Goal: Register for event/course

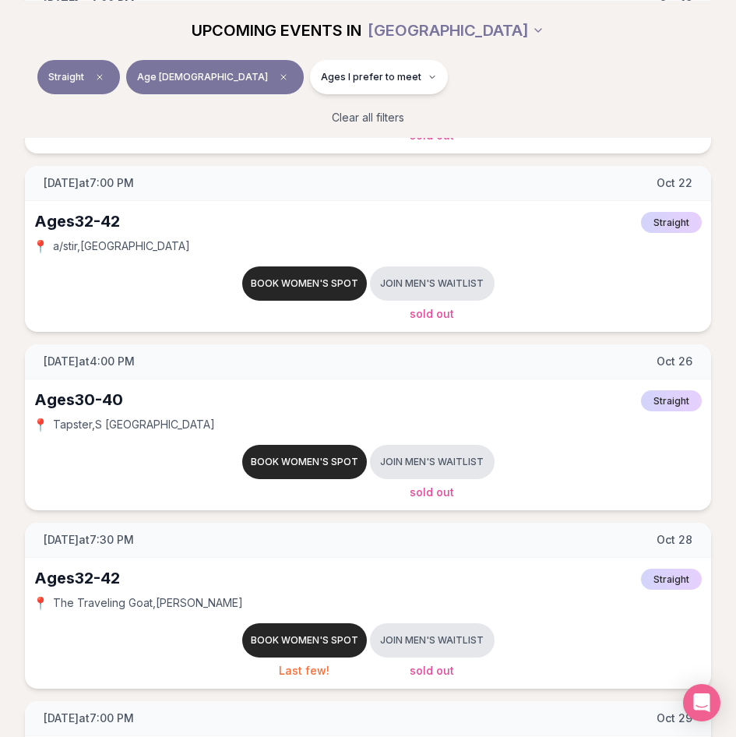
scroll to position [1433, 0]
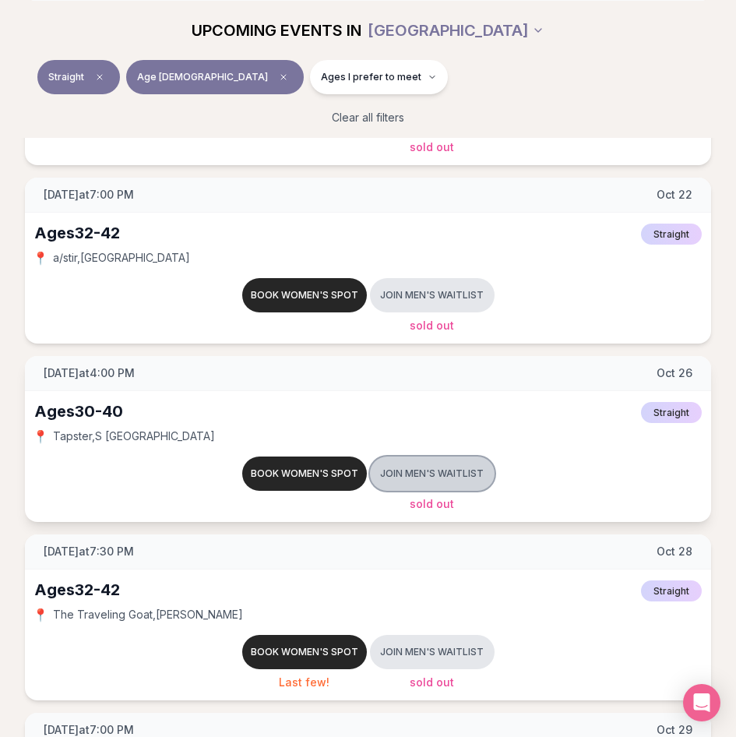
click at [456, 484] on button "Join men's waitlist" at bounding box center [432, 474] width 125 height 34
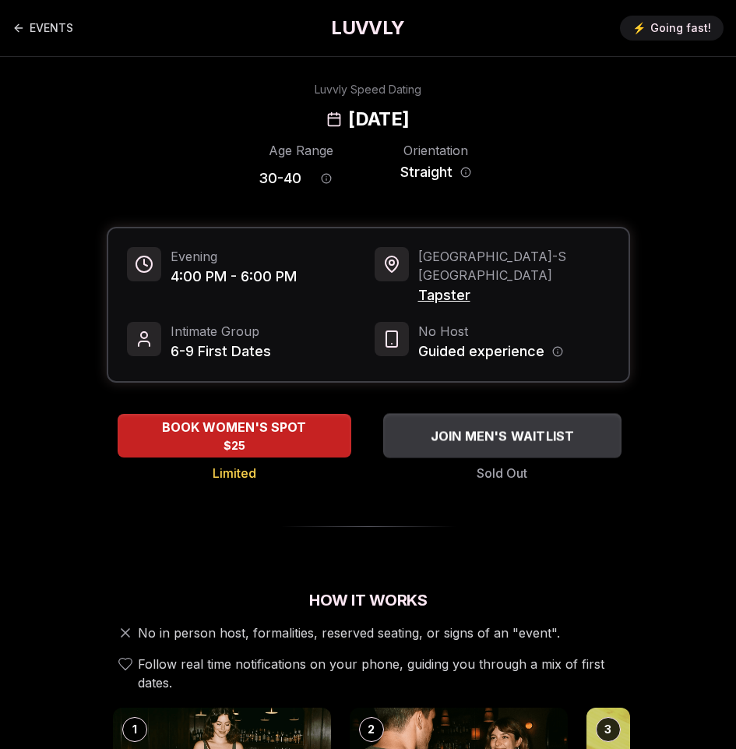
click at [476, 426] on span "JOIN MEN'S WAITLIST" at bounding box center [502, 435] width 150 height 19
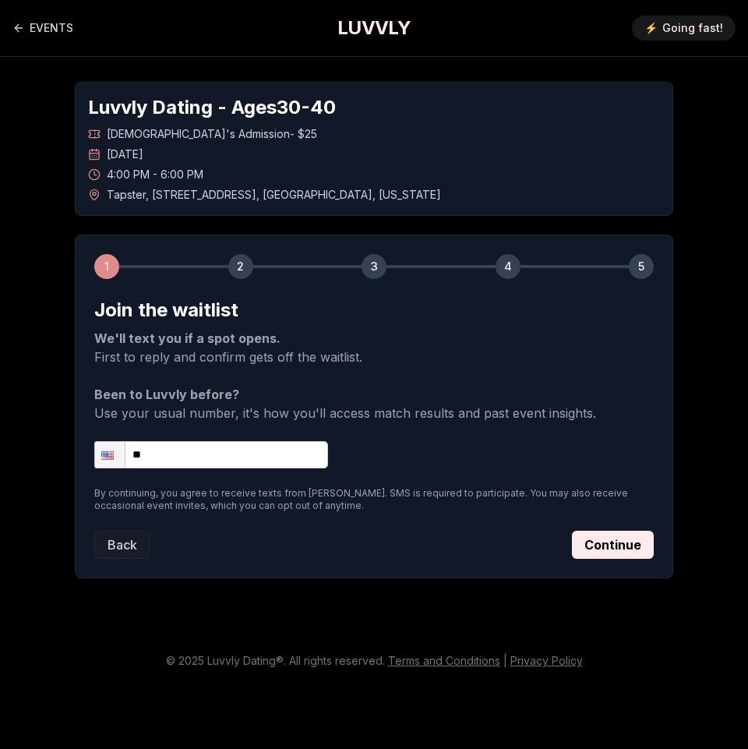
click at [249, 447] on input "**" at bounding box center [211, 454] width 234 height 27
type input "**********"
click at [581, 552] on button "Continue" at bounding box center [613, 545] width 82 height 28
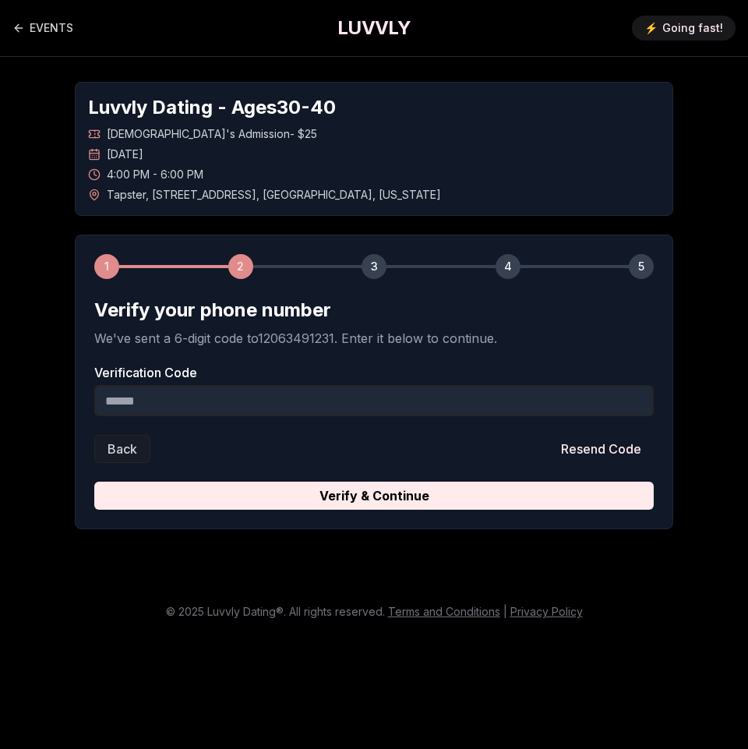
click at [344, 407] on input "Verification Code" at bounding box center [373, 400] width 559 height 31
click at [313, 412] on input "Verification Code" at bounding box center [373, 400] width 559 height 31
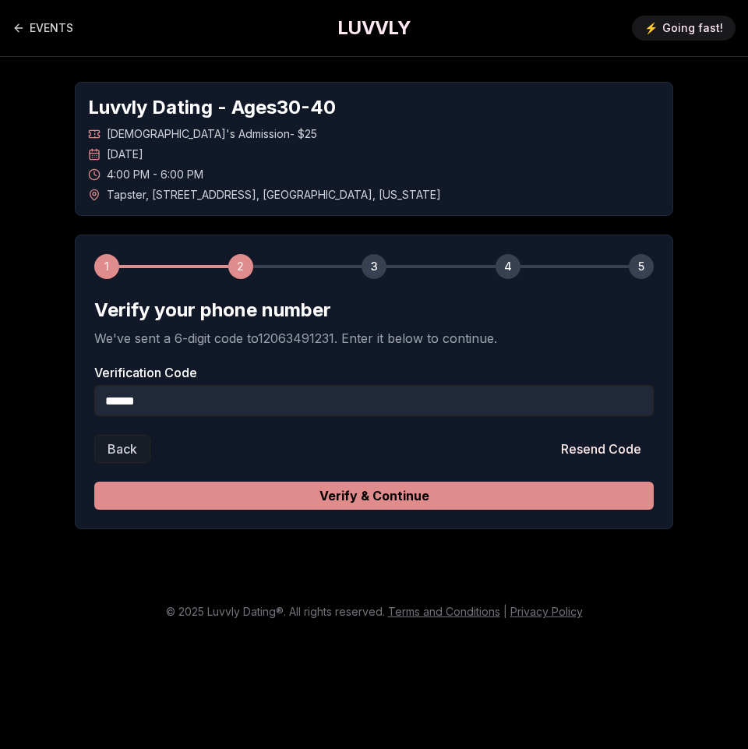
type input "******"
click at [477, 501] on button "Verify & Continue" at bounding box center [373, 495] width 559 height 28
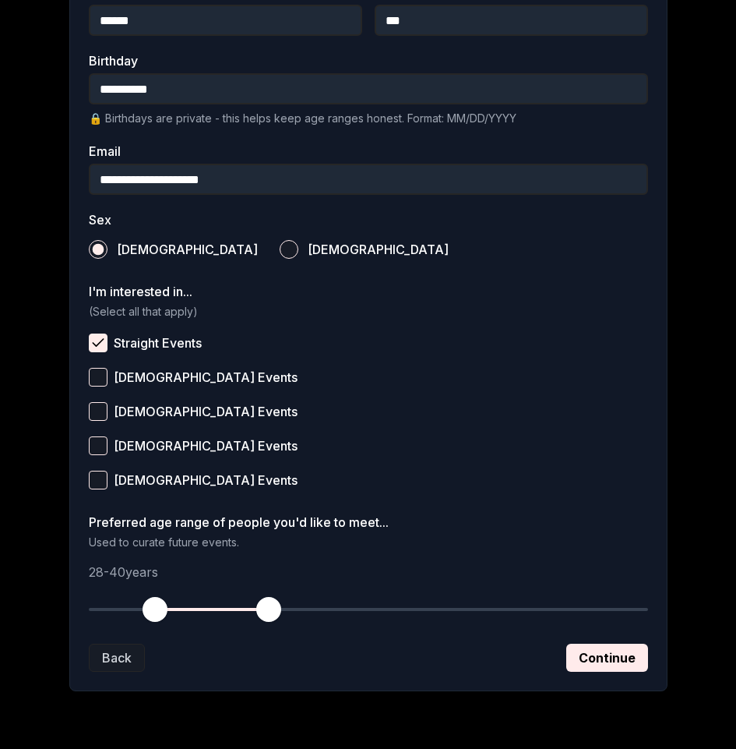
scroll to position [425, 0]
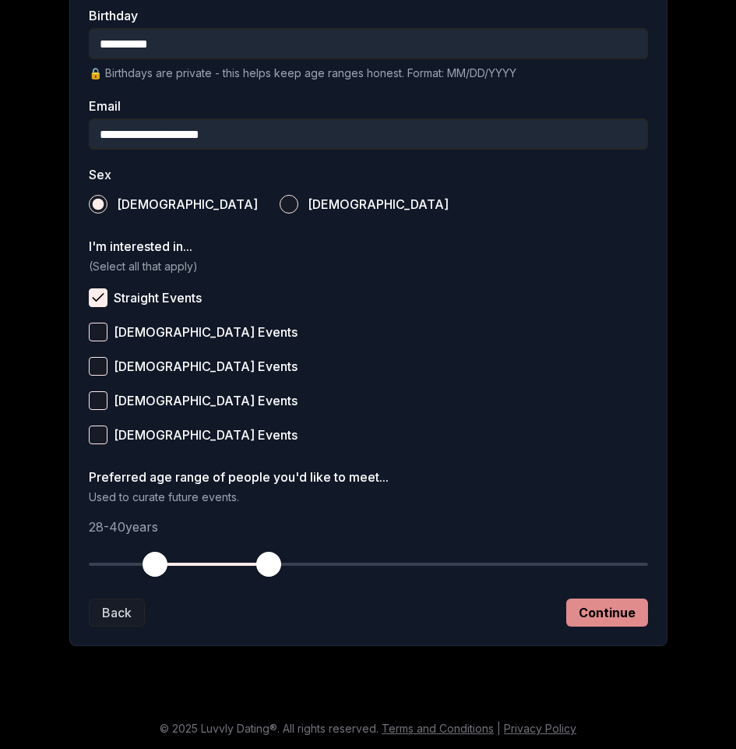
click at [588, 614] on button "Continue" at bounding box center [607, 612] width 82 height 28
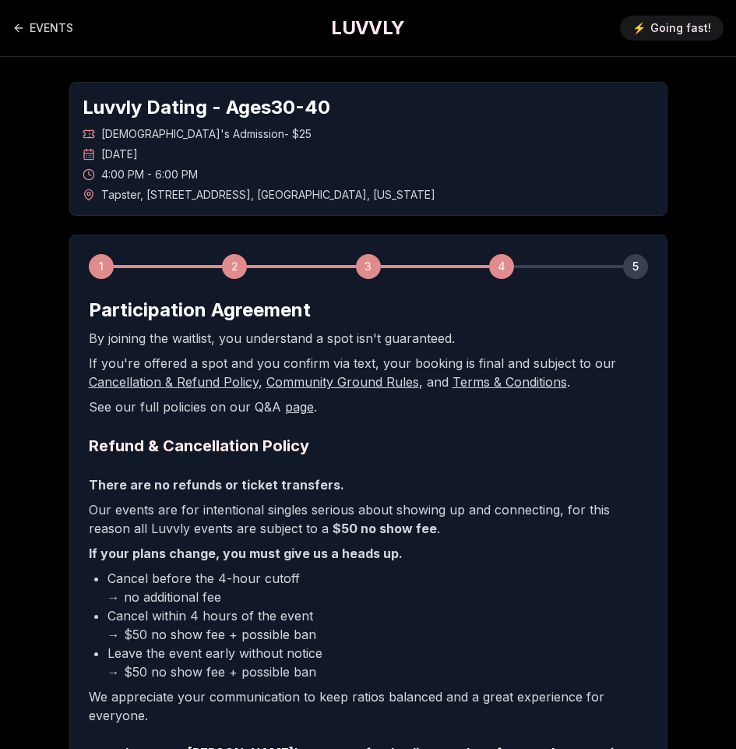
scroll to position [198, 0]
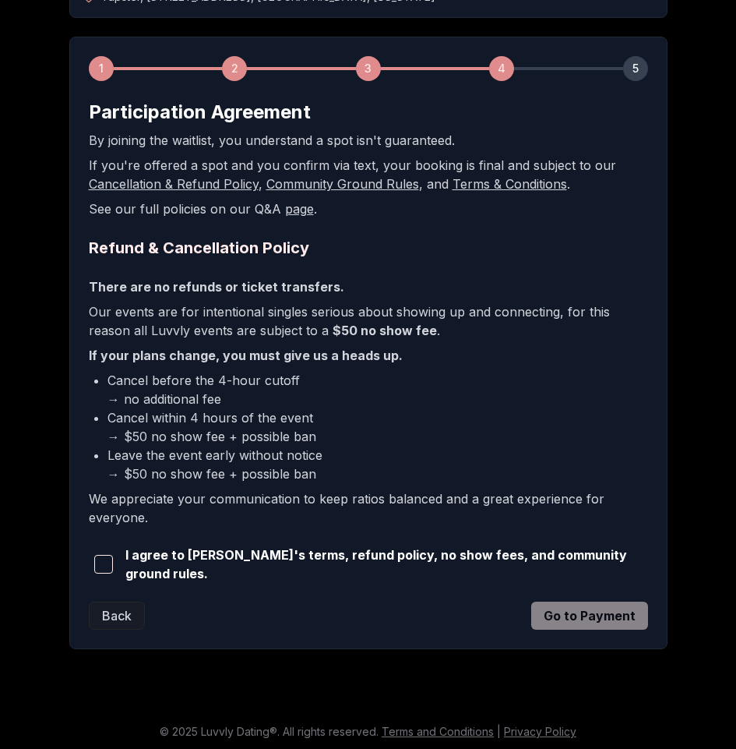
drag, startPoint x: 360, startPoint y: 561, endPoint x: 114, endPoint y: 548, distance: 246.5
click at [360, 559] on span "I agree to [PERSON_NAME]'s terms, refund policy, no show fees, and community gr…" at bounding box center [386, 563] width 523 height 37
click at [110, 566] on span "button" at bounding box center [103, 564] width 19 height 19
click at [626, 622] on button "Go to Payment" at bounding box center [589, 615] width 117 height 28
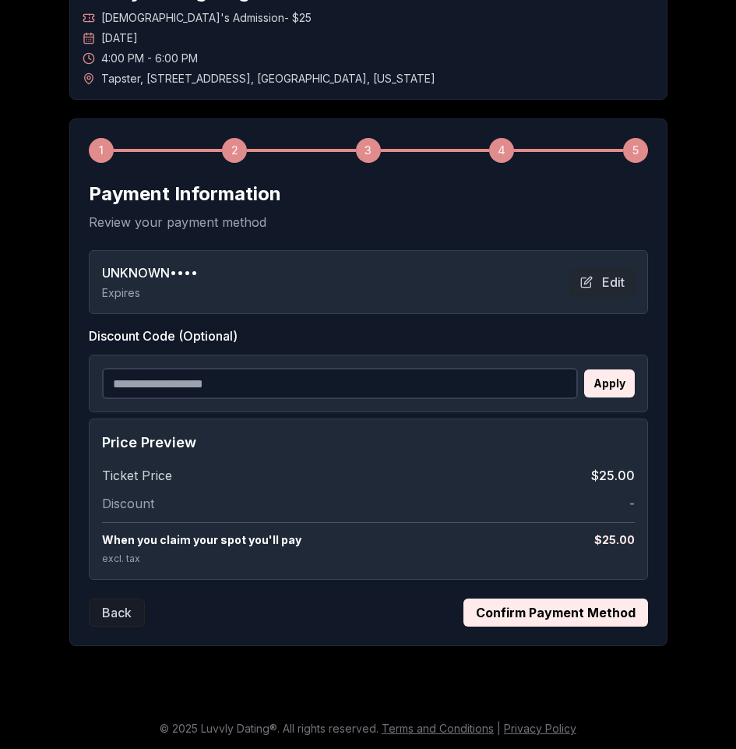
scroll to position [116, 0]
click at [521, 633] on div "1 2 3 4 5 Payment Information Review your payment method UNKNOWN •••• Expires E…" at bounding box center [368, 381] width 598 height 527
click at [509, 605] on button "Confirm Payment Method" at bounding box center [556, 612] width 185 height 28
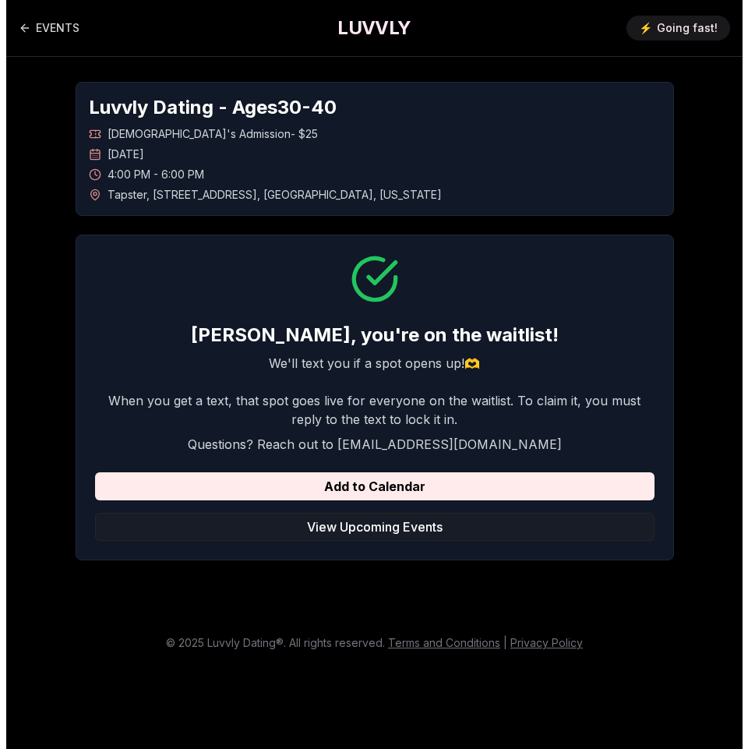
scroll to position [0, 0]
